Goal: Task Accomplishment & Management: Manage account settings

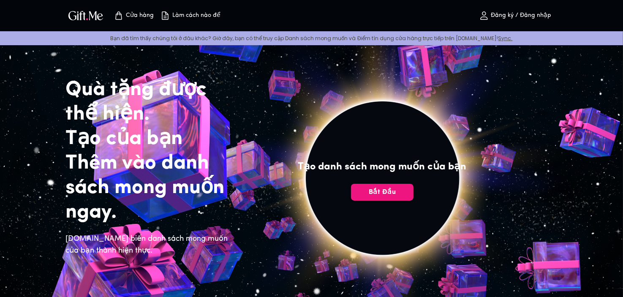
click at [531, 19] on font "Đăng ký / Đăng nhập" at bounding box center [521, 15] width 60 height 6
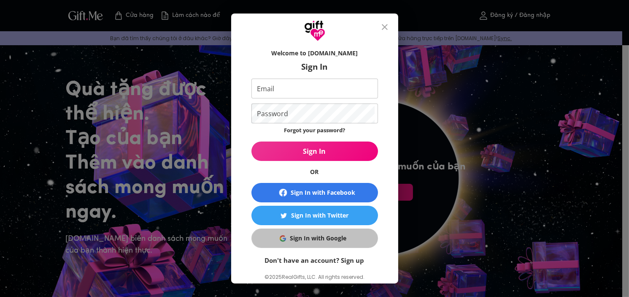
click at [312, 239] on div "Sign In with Google" at bounding box center [318, 237] width 57 height 9
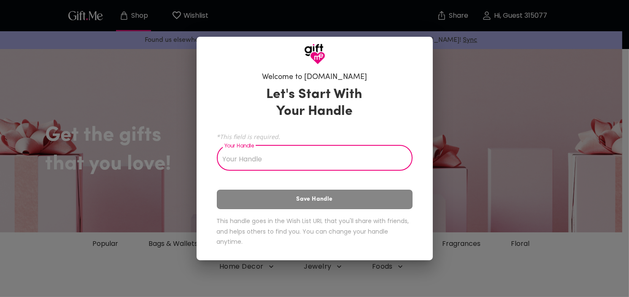
click at [333, 205] on div "Let's Start With Your Handle *This field is required. Your Handle Your Handle S…" at bounding box center [315, 167] width 196 height 171
click at [273, 158] on input "Your Handle" at bounding box center [310, 159] width 187 height 24
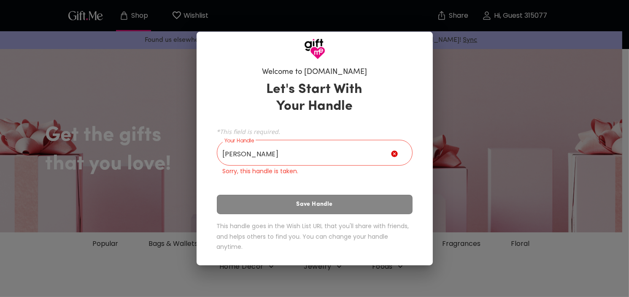
click at [267, 197] on div "Let's Start With Your Handle *This field is required. Your Handle [PERSON_NAME]…" at bounding box center [315, 167] width 196 height 181
click at [267, 156] on input "[PERSON_NAME]" at bounding box center [304, 154] width 174 height 24
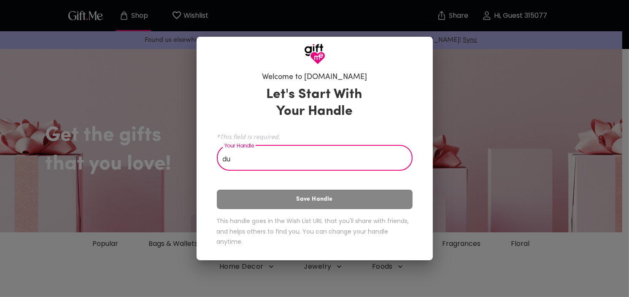
type input "d"
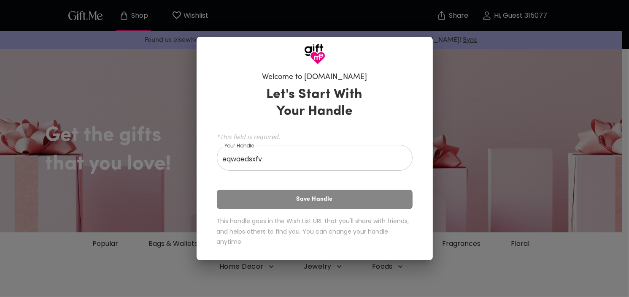
click at [281, 198] on div "Let's Start With Your Handle *This field is required. Your Handle eqwaedsxfv Yo…" at bounding box center [315, 167] width 196 height 171
click at [310, 201] on div "Let's Start With Your Handle *This field is required. Your Handle eqwaedsxfv Yo…" at bounding box center [315, 167] width 196 height 171
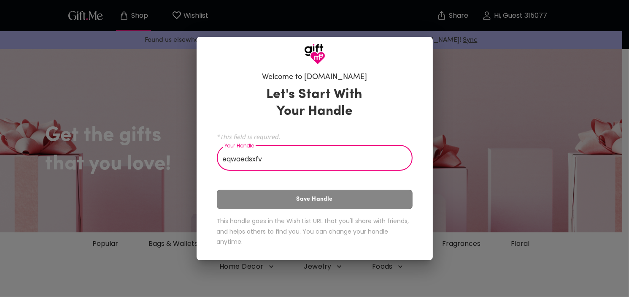
click at [292, 157] on input "eqwaedsxfv" at bounding box center [310, 159] width 187 height 24
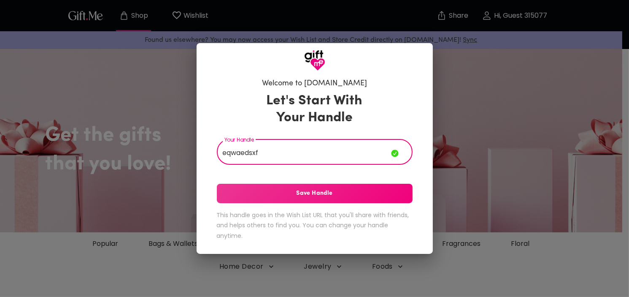
type input "eqwaedsxf"
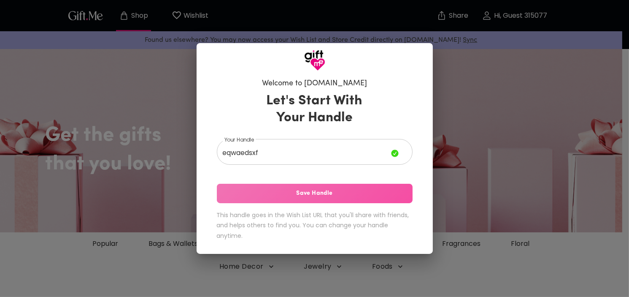
click at [321, 191] on span "Save Handle" at bounding box center [315, 193] width 196 height 9
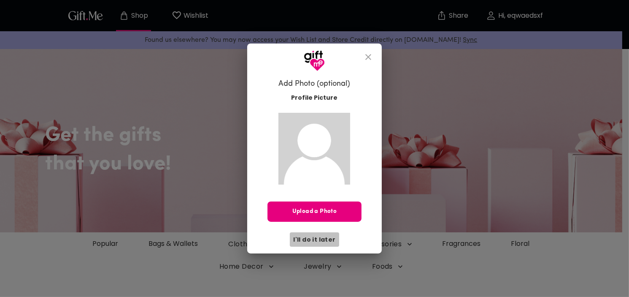
click at [323, 241] on span "I'll do it later" at bounding box center [314, 239] width 42 height 9
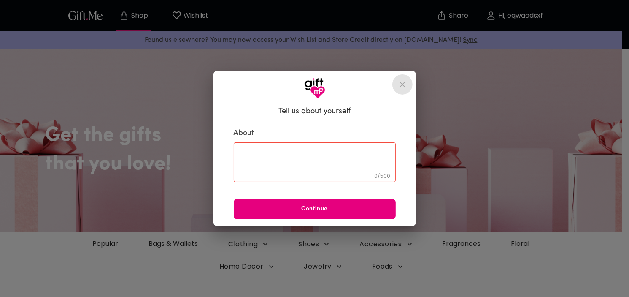
click at [405, 82] on icon "close" at bounding box center [403, 84] width 6 height 6
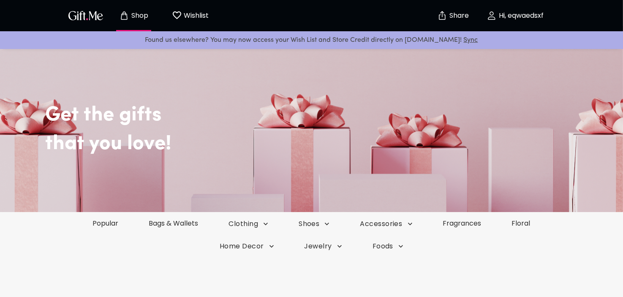
scroll to position [15, 0]
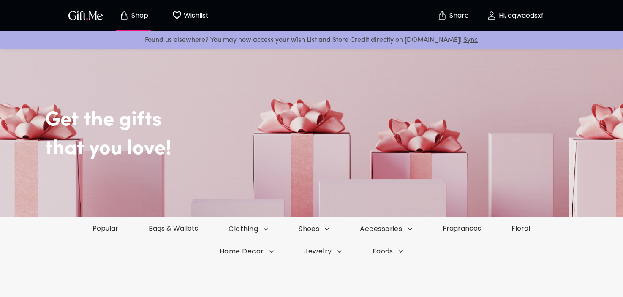
click at [326, 194] on div "Get the gifts that you love!" at bounding box center [312, 124] width 608 height 186
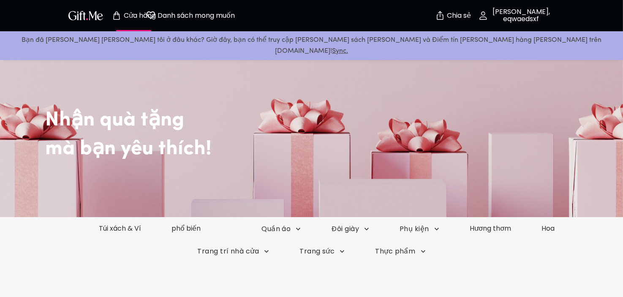
click at [91, 16] on img "button" at bounding box center [86, 15] width 38 height 12
click at [178, 19] on font "Danh sách mong muốn" at bounding box center [196, 16] width 77 height 10
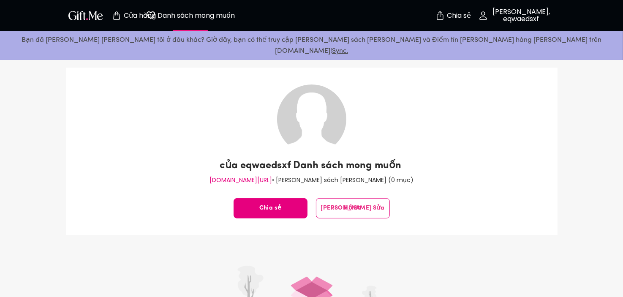
click at [154, 13] on icon "Trang danh sách mong muốn" at bounding box center [151, 15] width 10 height 10
click at [230, 23] on div "Cửa hàng [PERSON_NAME] sách [PERSON_NAME] 0 Chia sẻ [PERSON_NAME], eqwaedsxf" at bounding box center [311, 15] width 491 height 31
click at [224, 17] on font "Danh sách mong muốn" at bounding box center [196, 16] width 77 height 10
click at [146, 15] on icon "Trang danh sách mong muốn" at bounding box center [150, 15] width 8 height 8
click at [123, 20] on span "Cửa hàng" at bounding box center [134, 16] width 46 height 10
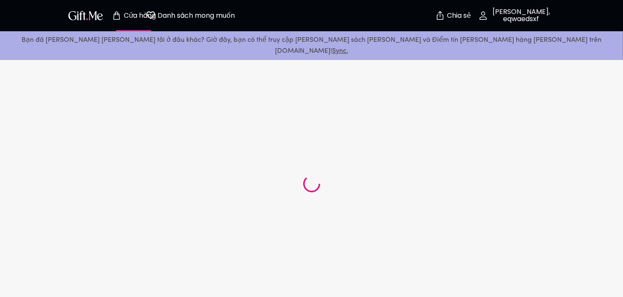
click at [156, 18] on p "Danh sách mong muốn" at bounding box center [195, 15] width 79 height 11
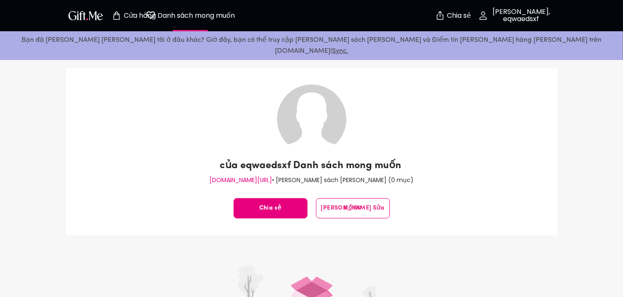
click at [89, 14] on img "button" at bounding box center [86, 15] width 38 height 12
click at [222, 98] on div "của eqwaedsxf [PERSON_NAME] sách [PERSON_NAME] [DOMAIN_NAME][URL] • [PERSON_NAM…" at bounding box center [311, 152] width 491 height 168
